Goal: Information Seeking & Learning: Learn about a topic

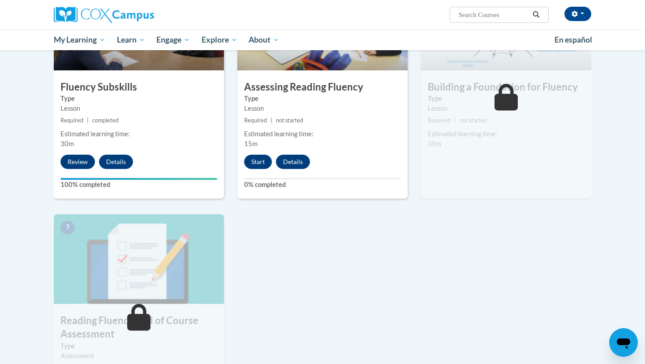
scroll to position [504, 0]
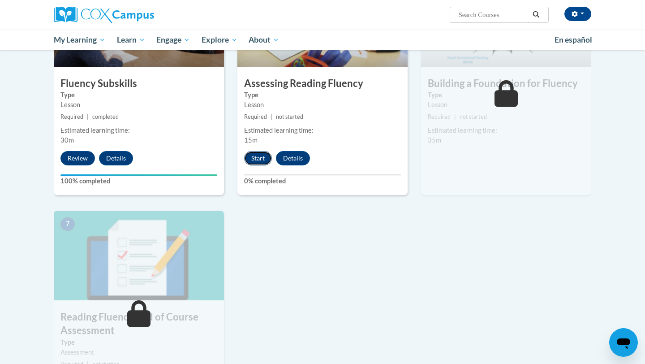
click at [269, 156] on button "Start" at bounding box center [258, 158] width 28 height 14
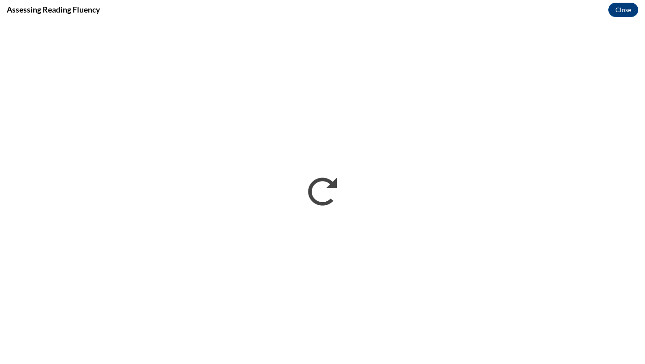
scroll to position [0, 0]
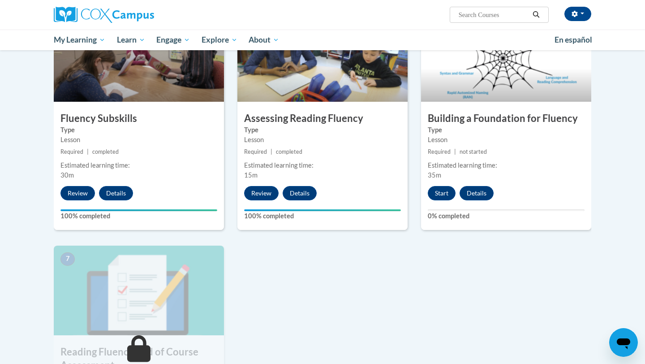
scroll to position [466, 0]
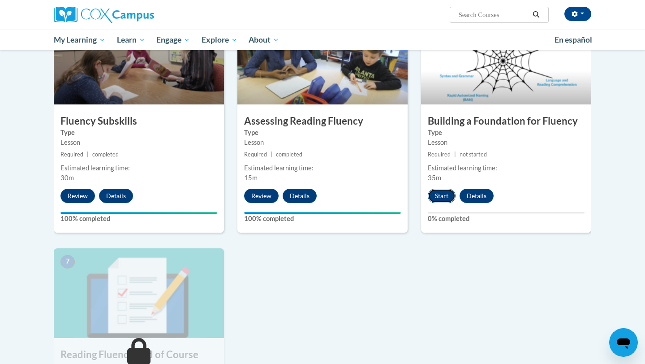
click at [436, 201] on button "Start" at bounding box center [442, 196] width 28 height 14
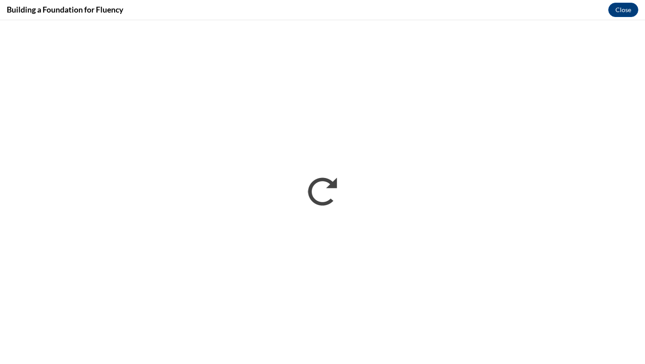
scroll to position [0, 0]
